Goal: Information Seeking & Learning: Learn about a topic

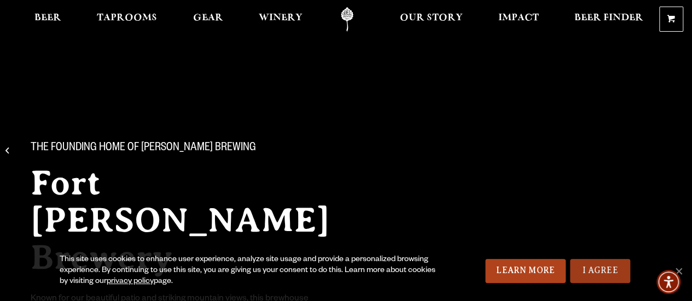
click at [608, 271] on link "I Agree" at bounding box center [600, 271] width 60 height 24
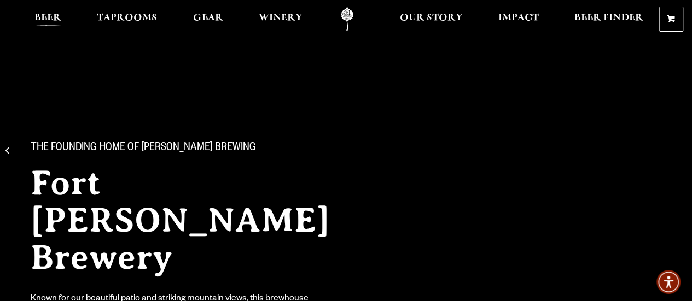
click at [40, 16] on span "Beer" at bounding box center [47, 18] width 27 height 9
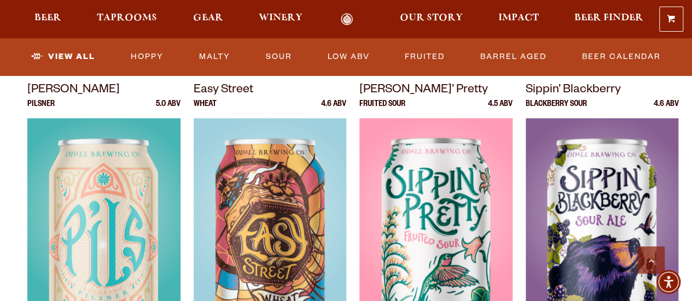
scroll to position [800, 0]
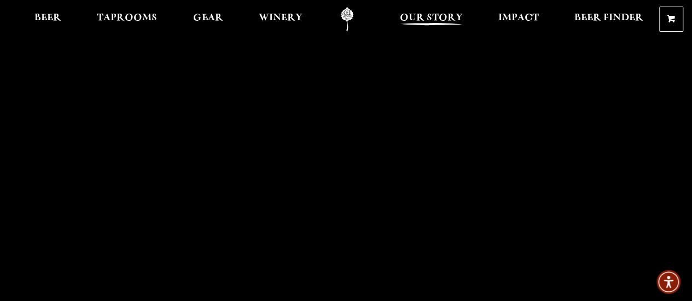
click at [437, 19] on span "Our Story" at bounding box center [431, 18] width 63 height 9
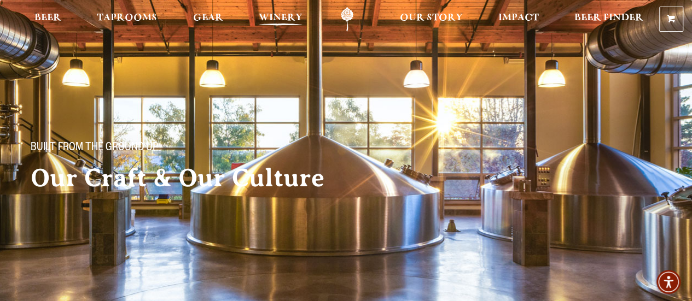
click at [274, 18] on span "Winery" at bounding box center [281, 18] width 44 height 9
click at [402, 14] on span "Our Story" at bounding box center [431, 18] width 63 height 9
click at [407, 15] on span "Our Story" at bounding box center [431, 18] width 63 height 9
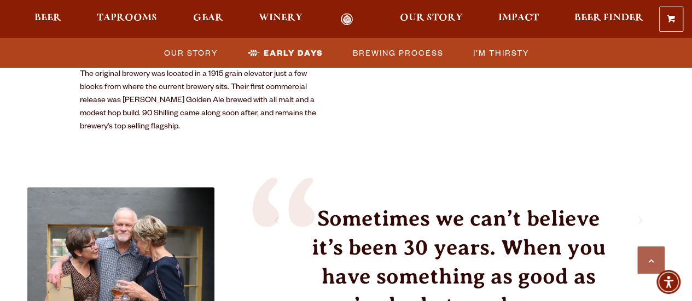
scroll to position [1530, 0]
